Goal: Check status: Check status

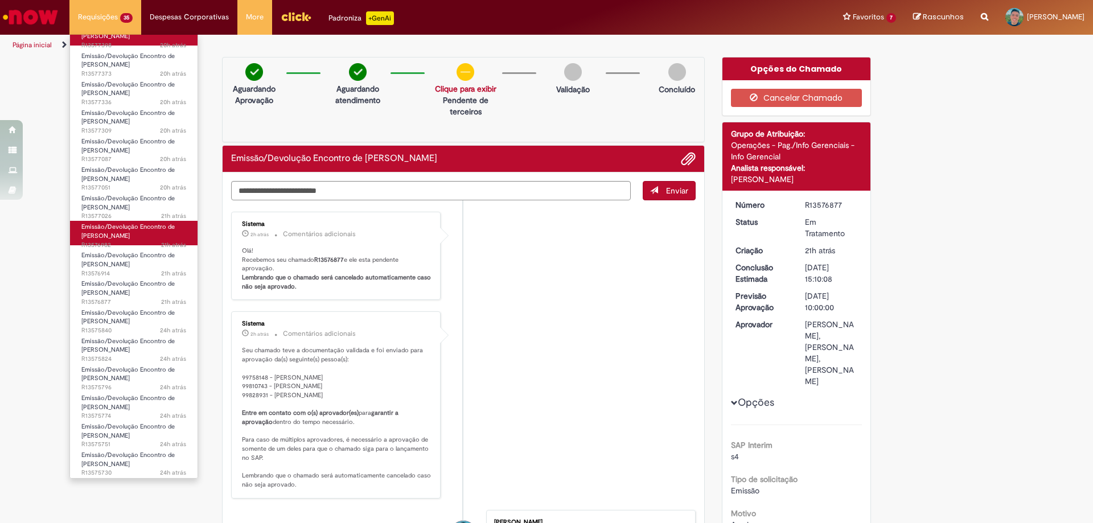
scroll to position [342, 0]
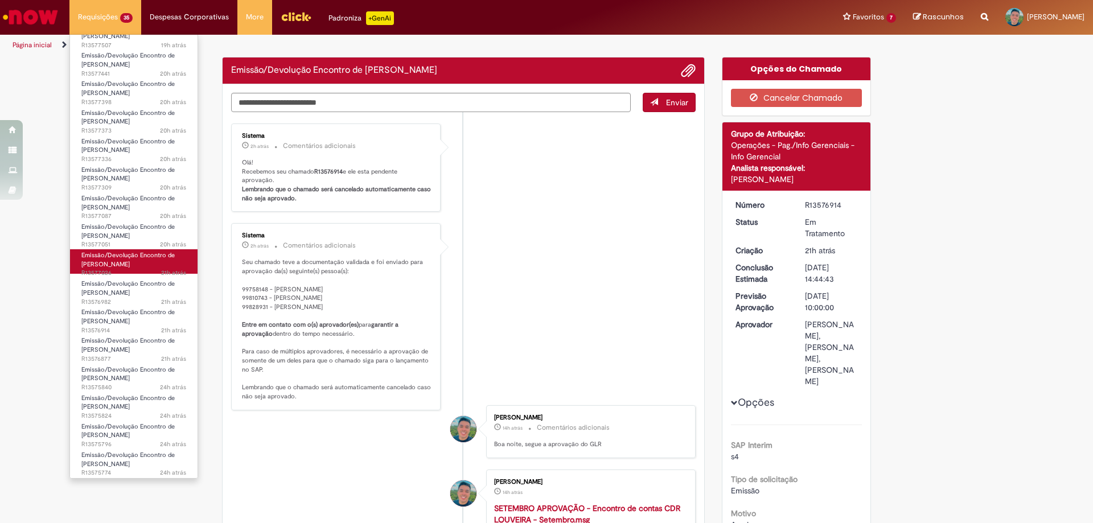
click at [120, 269] on link "Emissão/Devolução Encontro de Contas Fornecedor 21h atrás 21 horas atrás R13577…" at bounding box center [134, 261] width 128 height 24
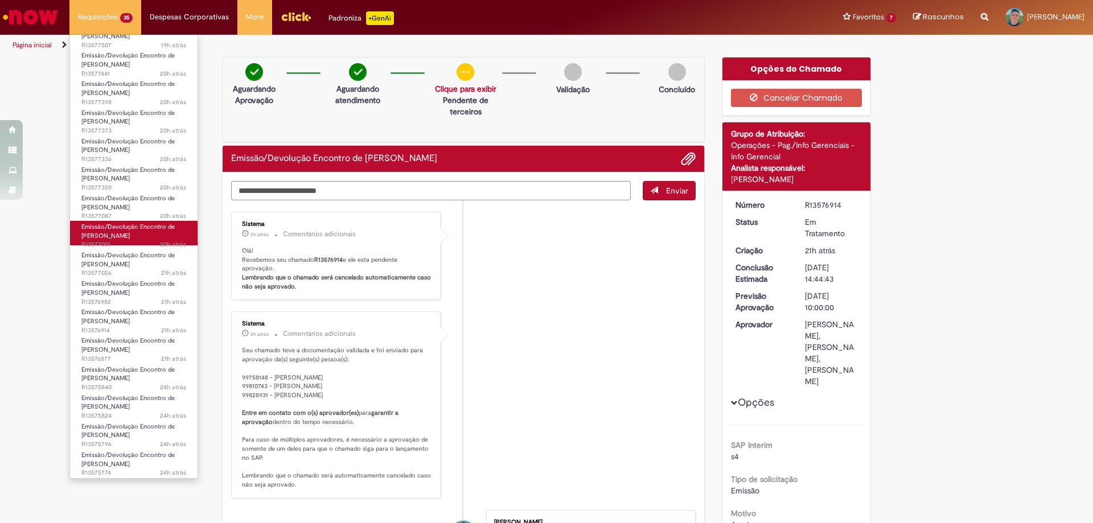
click at [125, 236] on span "Emissão/Devolução Encontro de [PERSON_NAME]" at bounding box center [127, 232] width 93 height 18
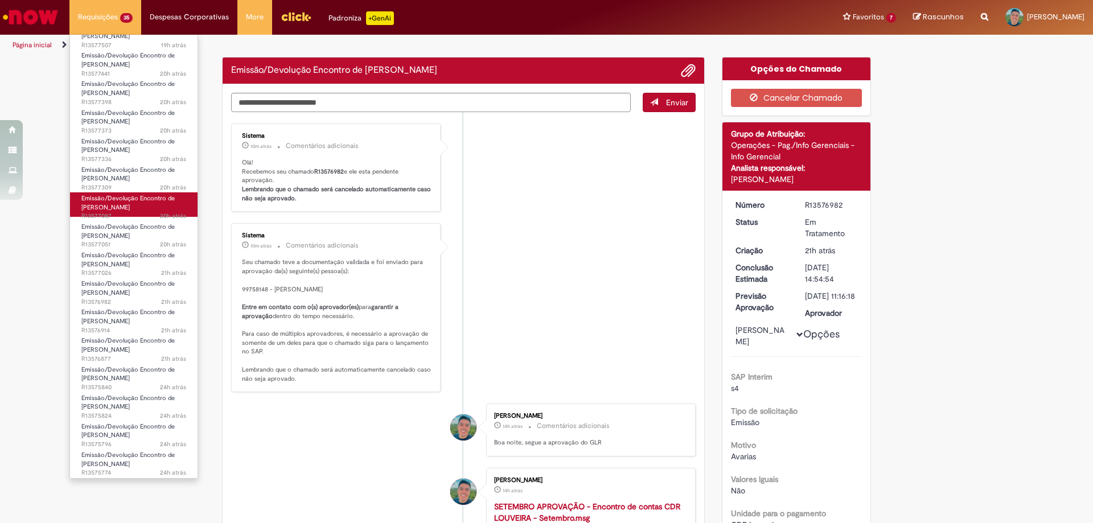
click at [133, 211] on span "Emissão/Devolução Encontro de [PERSON_NAME]" at bounding box center [127, 203] width 93 height 18
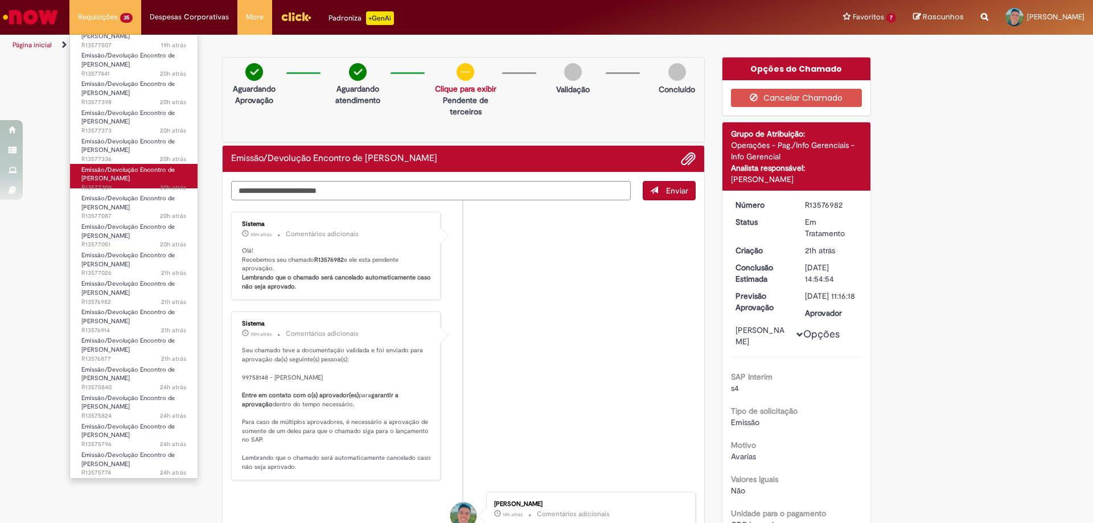
click at [148, 178] on link "Emissão/Devolução Encontro de Contas Fornecedor 20h atrás 20 horas atrás R13577…" at bounding box center [134, 176] width 128 height 24
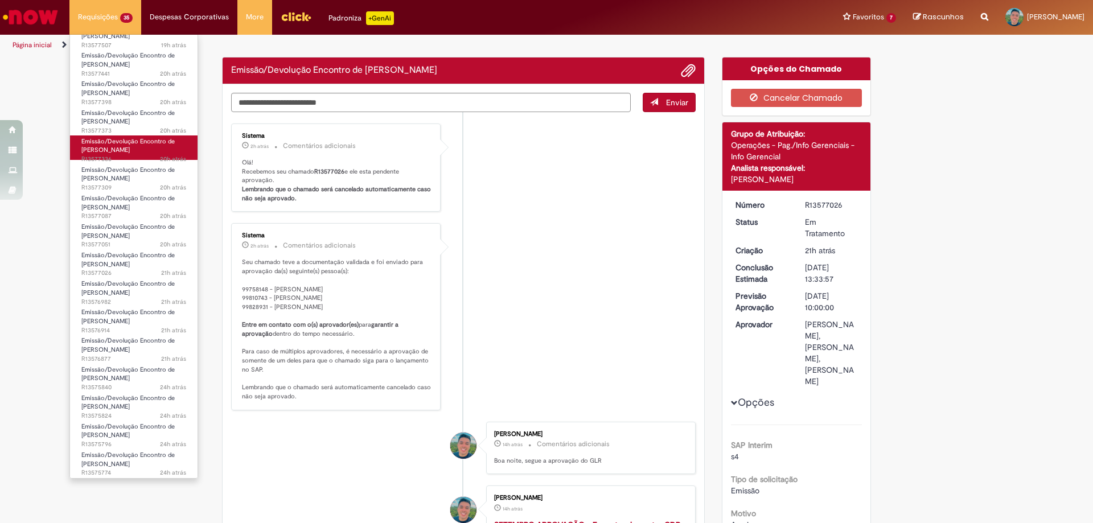
click at [146, 159] on span "20h atrás 20 horas atrás R13577336" at bounding box center [133, 159] width 105 height 9
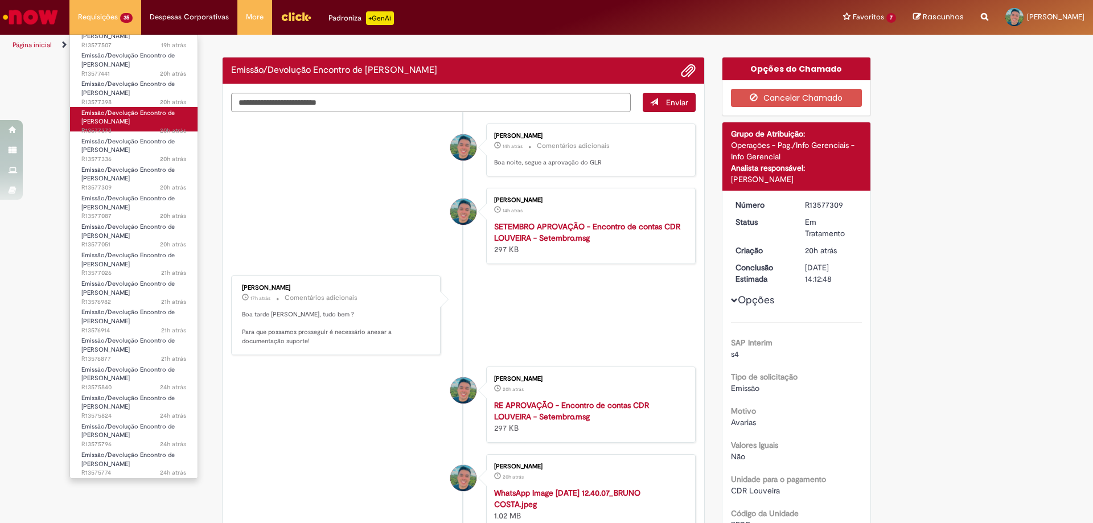
click at [136, 125] on link "Emissão/Devolução Encontro de Contas Fornecedor 20h atrás 20 horas atrás R13577…" at bounding box center [134, 119] width 128 height 24
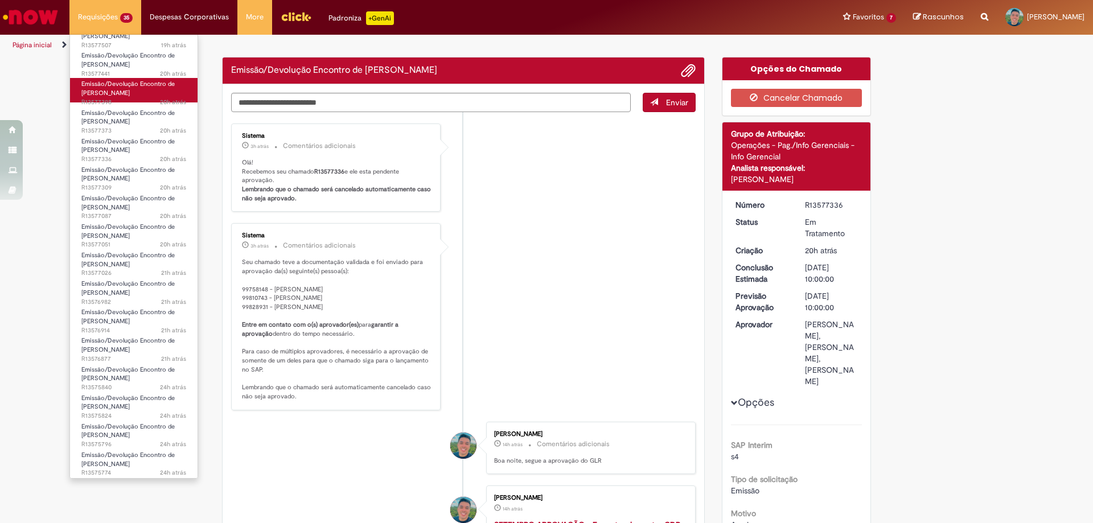
click at [126, 96] on span "Emissão/Devolução Encontro de [PERSON_NAME]" at bounding box center [127, 89] width 93 height 18
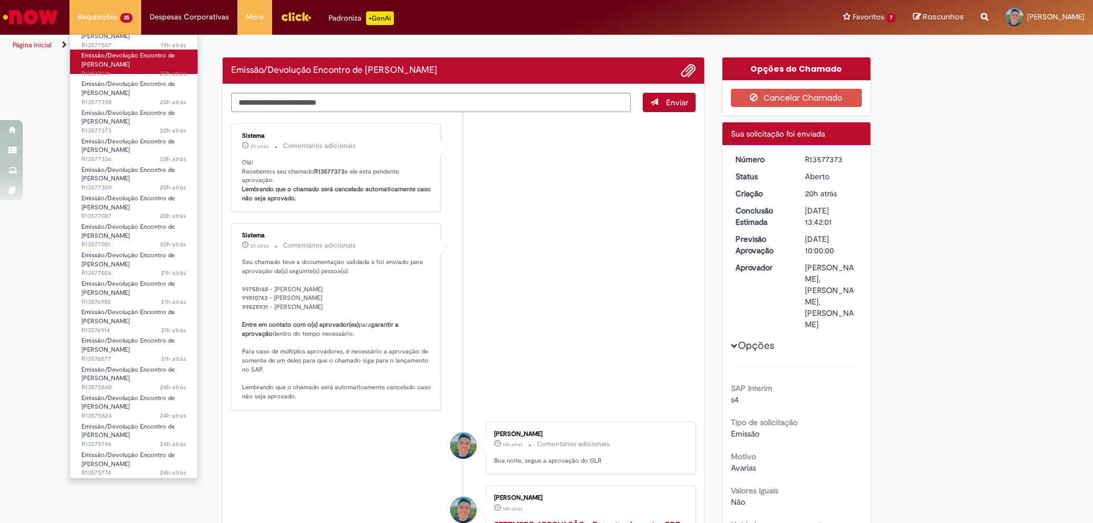
click at [122, 72] on span "20h atrás 20 horas atrás R13577441" at bounding box center [133, 73] width 105 height 9
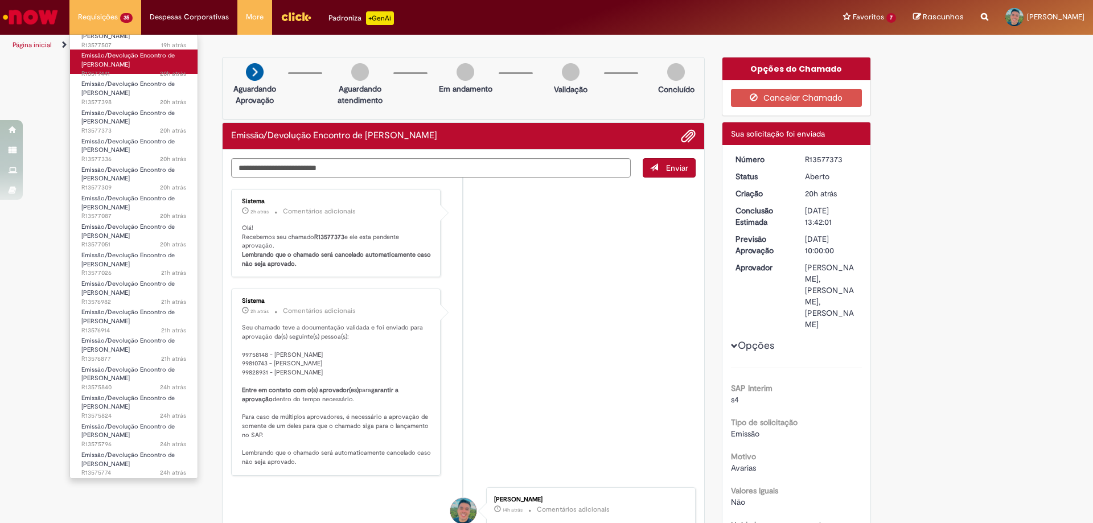
scroll to position [171, 0]
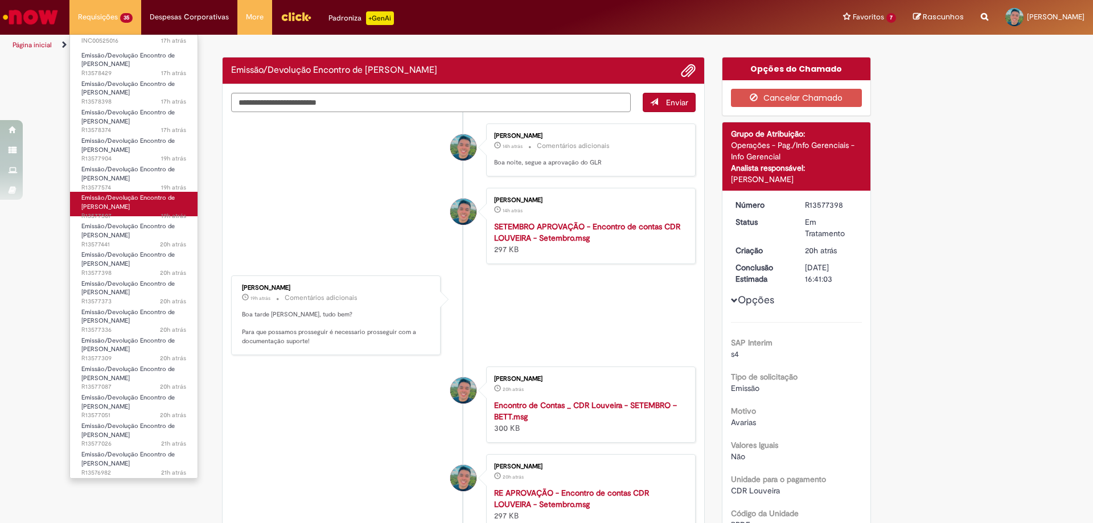
click at [130, 207] on span "Emissão/Devolução Encontro de [PERSON_NAME]" at bounding box center [127, 203] width 93 height 18
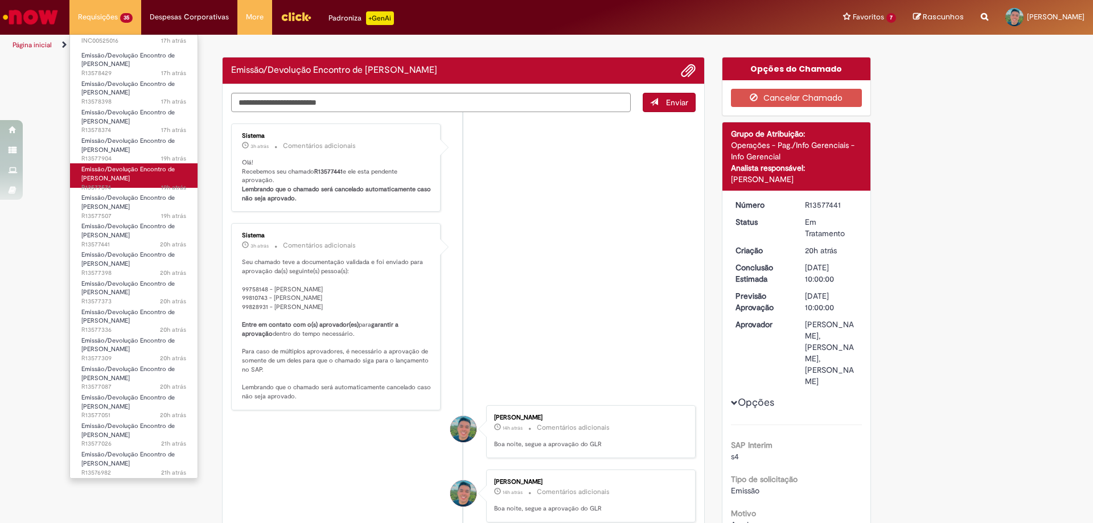
click at [143, 176] on link "Emissão/Devolução Encontro de Contas Fornecedor 19h atrás 19 horas atrás R13577…" at bounding box center [134, 175] width 128 height 24
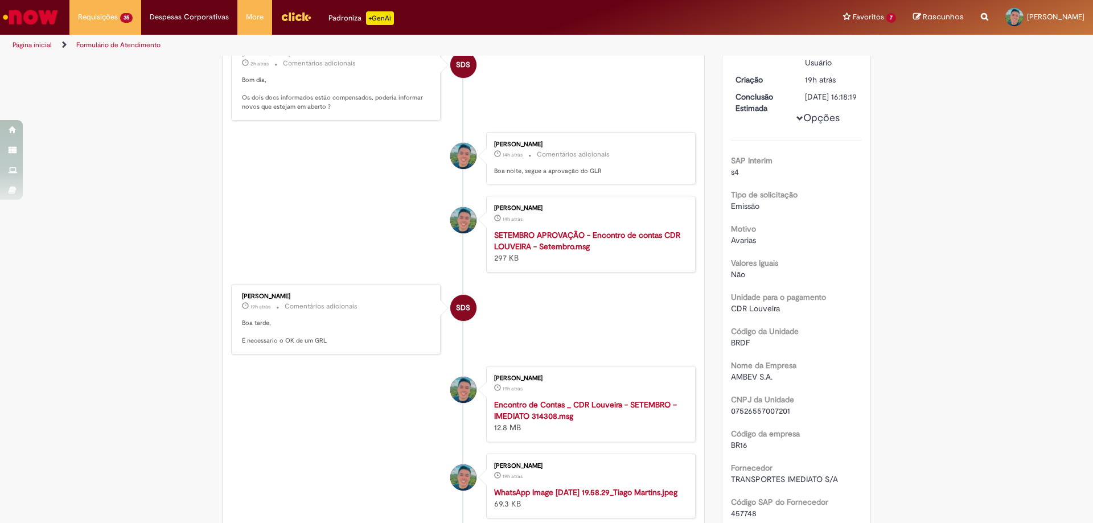
scroll to position [228, 0]
